Goal: Find specific page/section: Find specific page/section

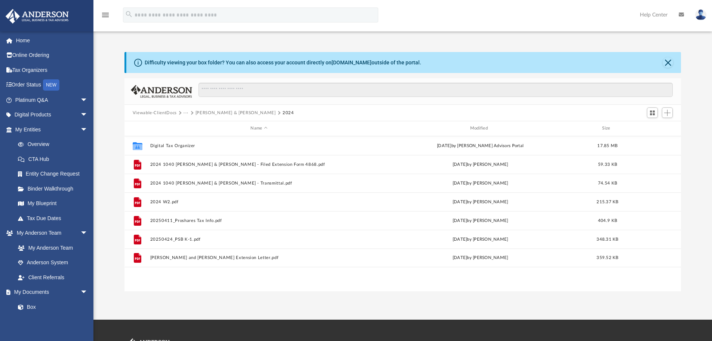
scroll to position [164, 551]
click at [243, 113] on button "[PERSON_NAME] & [PERSON_NAME]" at bounding box center [236, 113] width 80 height 7
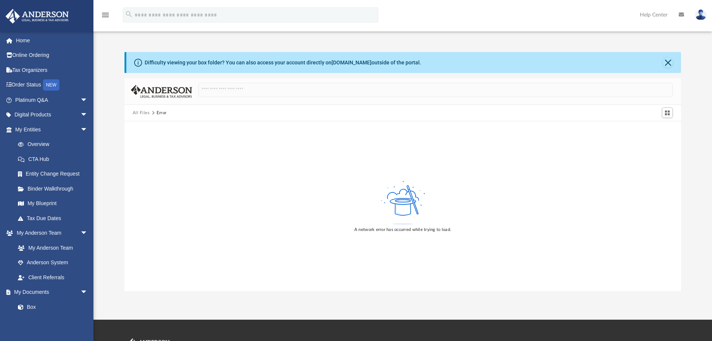
click at [139, 112] on button "All Files" at bounding box center [141, 113] width 17 height 7
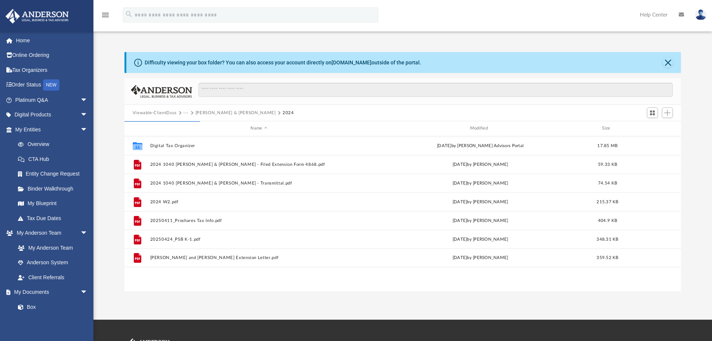
click at [254, 114] on button "[PERSON_NAME] & [PERSON_NAME]" at bounding box center [236, 113] width 80 height 7
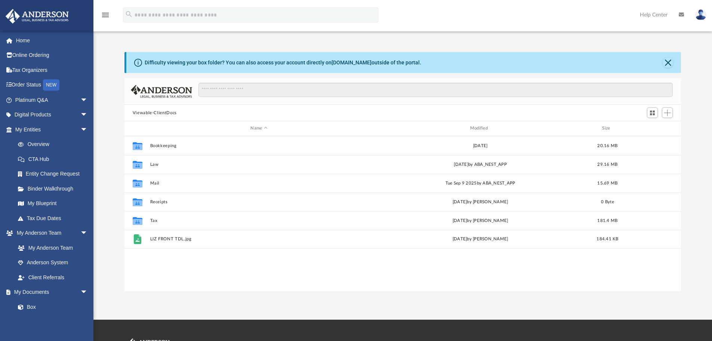
scroll to position [164, 551]
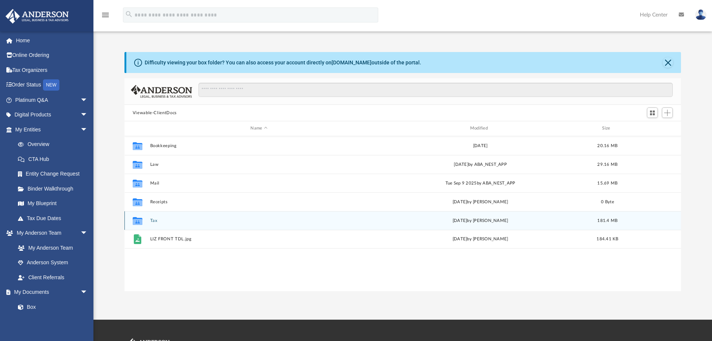
click at [151, 221] on button "Tax" at bounding box center [259, 220] width 218 height 5
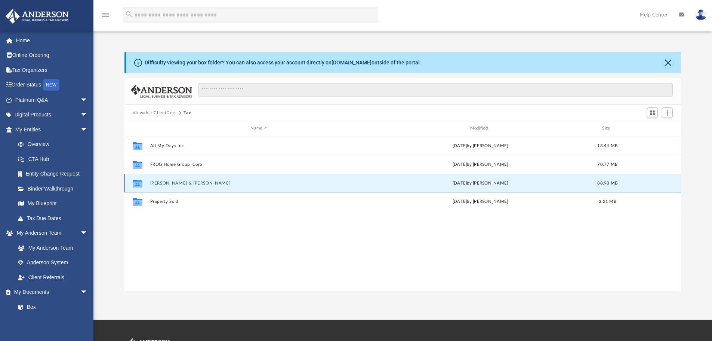
click at [173, 184] on button "[PERSON_NAME] & [PERSON_NAME]" at bounding box center [259, 183] width 218 height 5
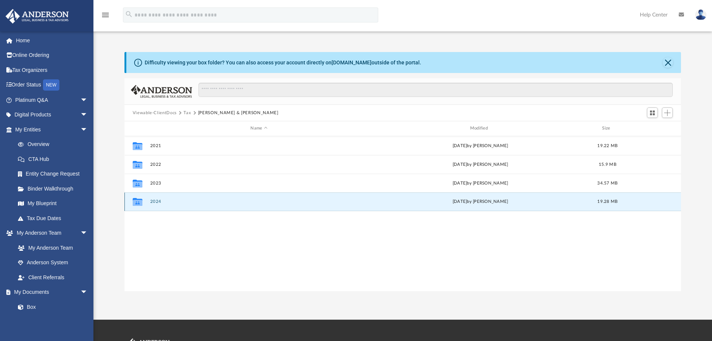
click at [154, 201] on button "2024" at bounding box center [259, 201] width 218 height 5
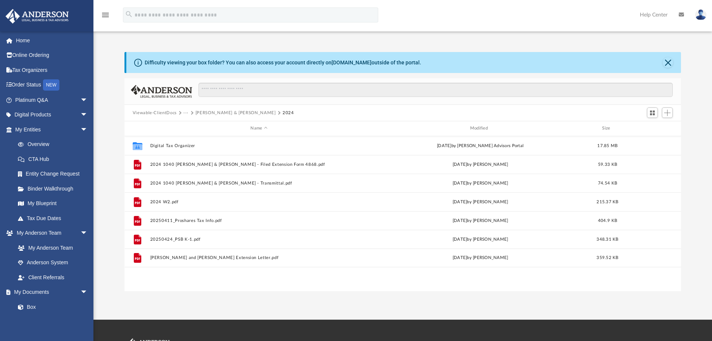
click at [140, 113] on button "Viewable-ClientDocs" at bounding box center [155, 113] width 44 height 7
